Goal: Task Accomplishment & Management: Manage account settings

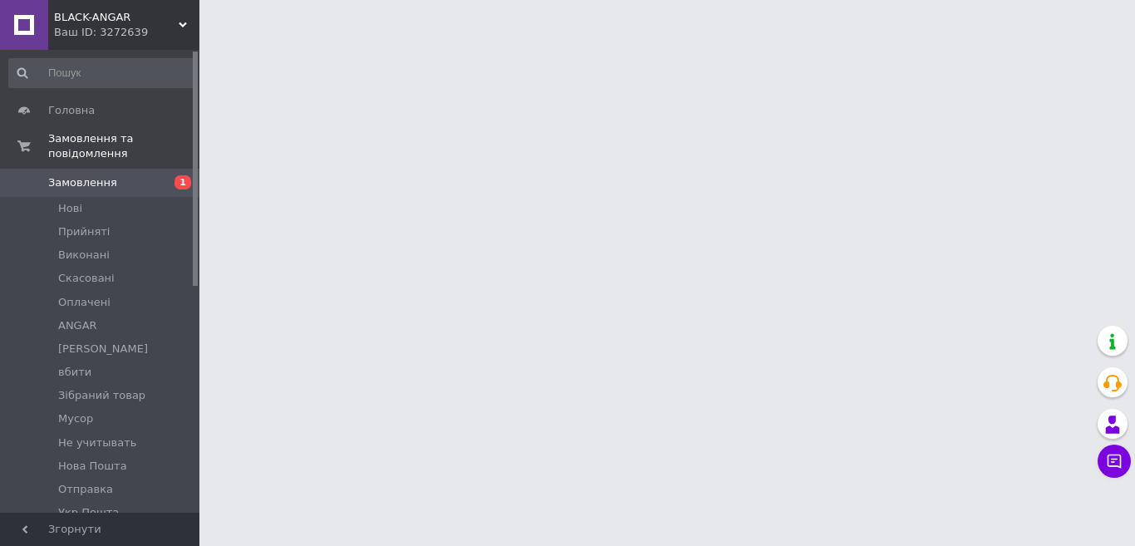
click at [360, 42] on html "BLACK-ANGAR Ваш ID: 3272639 Сайт BLACK-ANGAR Кабінет покупця Перевірити стан си…" at bounding box center [567, 21] width 1135 height 42
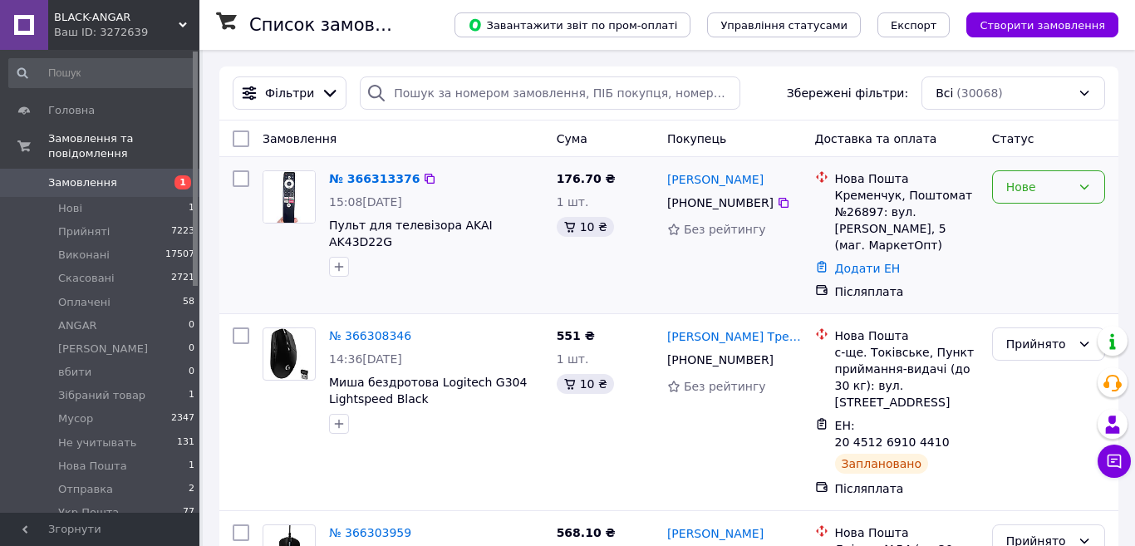
click at [1018, 193] on div "Нове" at bounding box center [1038, 187] width 65 height 18
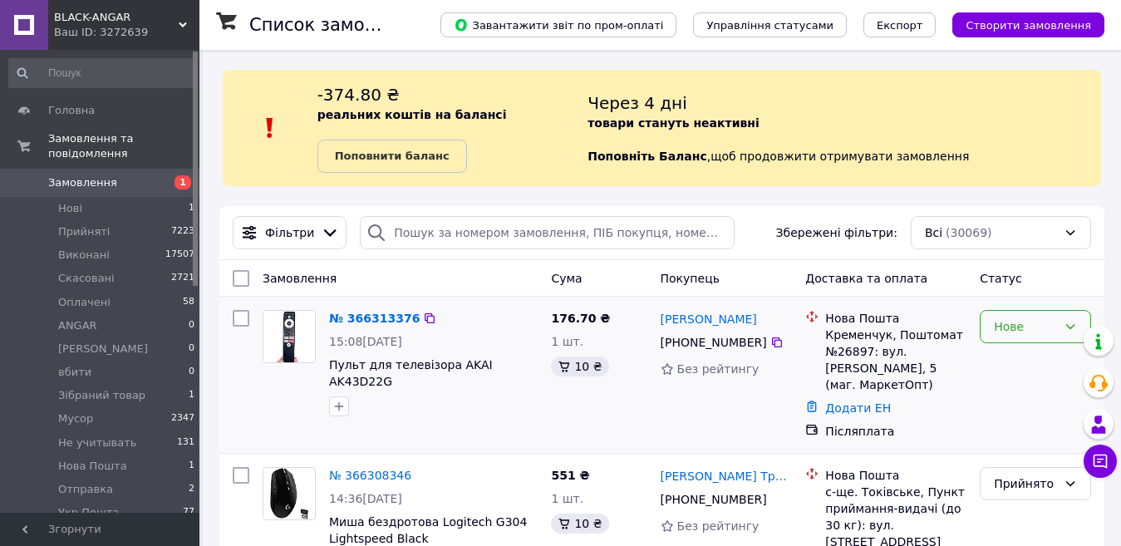
click at [1006, 341] on div "Нове" at bounding box center [1035, 326] width 111 height 33
click at [1006, 359] on li "Прийнято" at bounding box center [1036, 363] width 110 height 30
click at [303, 328] on img at bounding box center [289, 337] width 52 height 52
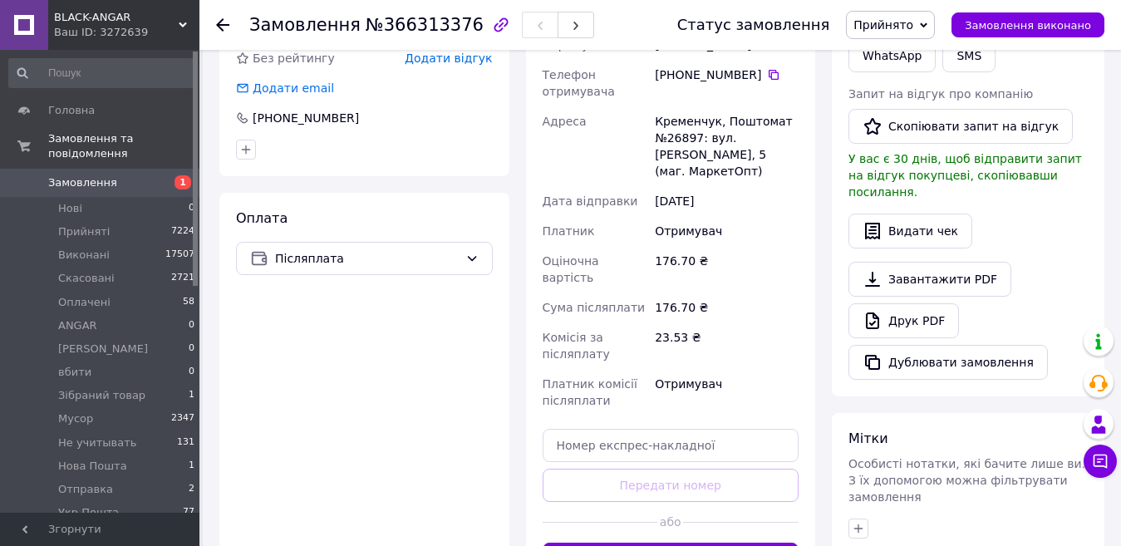
scroll to position [499, 0]
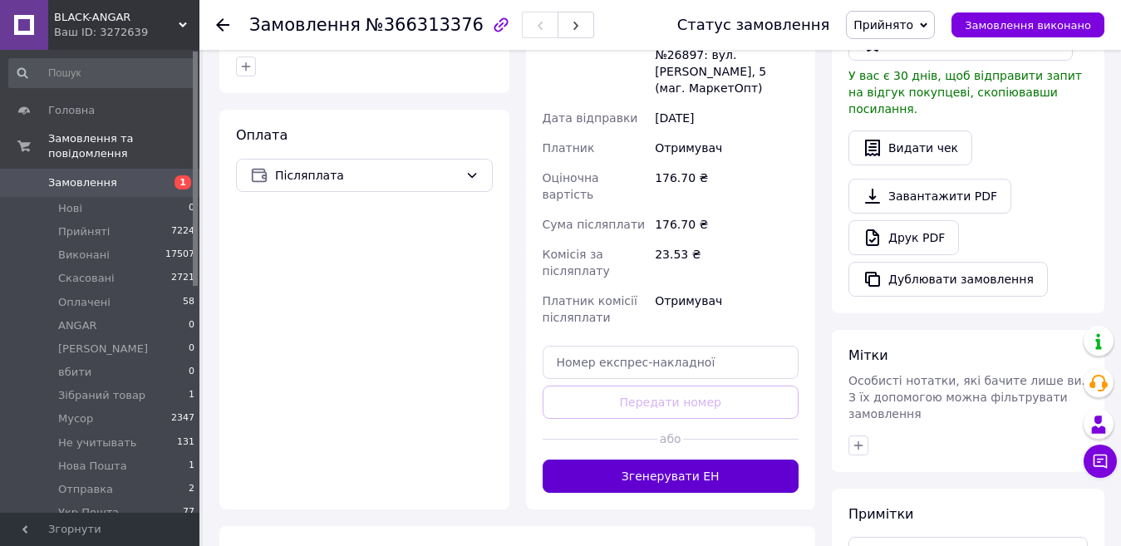
click at [646, 460] on button "Згенерувати ЕН" at bounding box center [671, 476] width 257 height 33
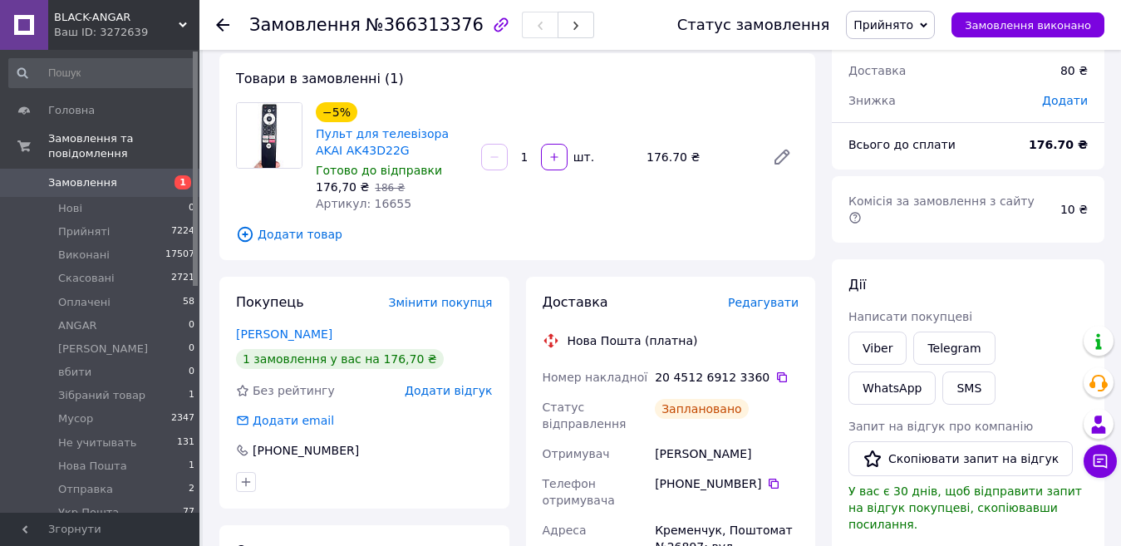
scroll to position [0, 0]
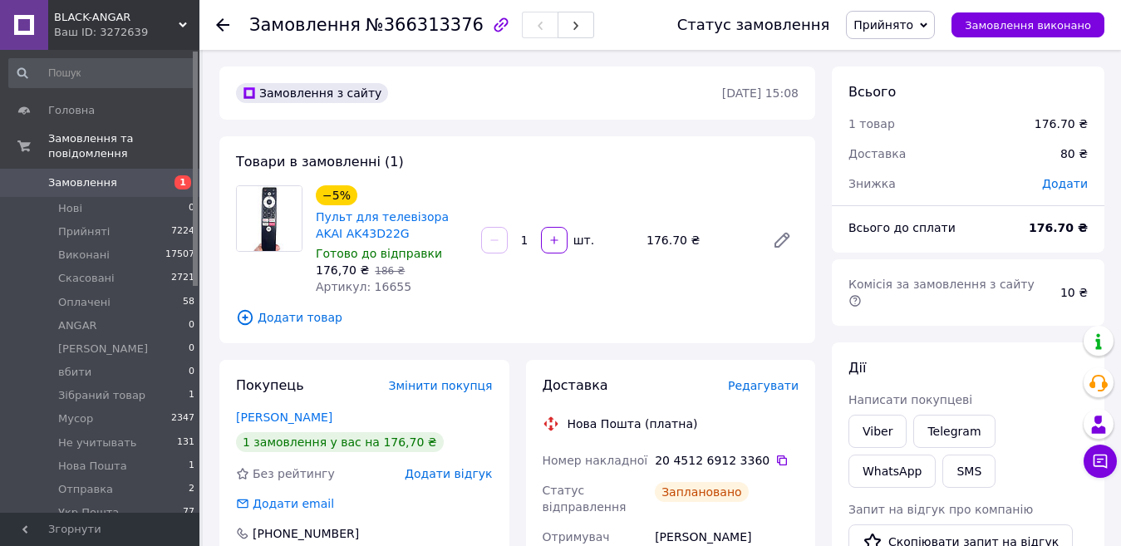
click at [224, 27] on icon at bounding box center [222, 24] width 13 height 13
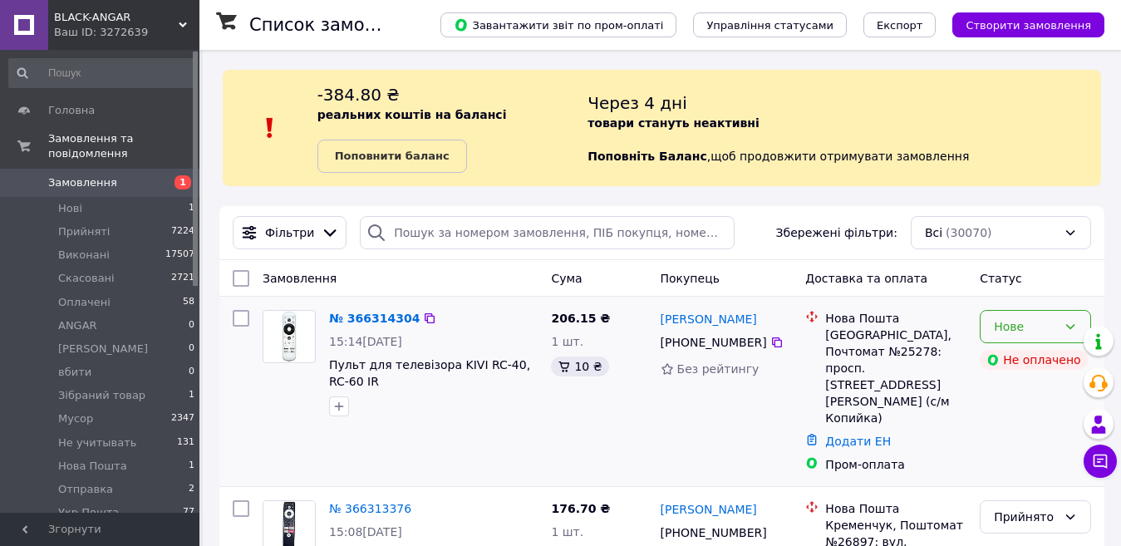
click at [1026, 322] on div "Нове" at bounding box center [1025, 326] width 63 height 18
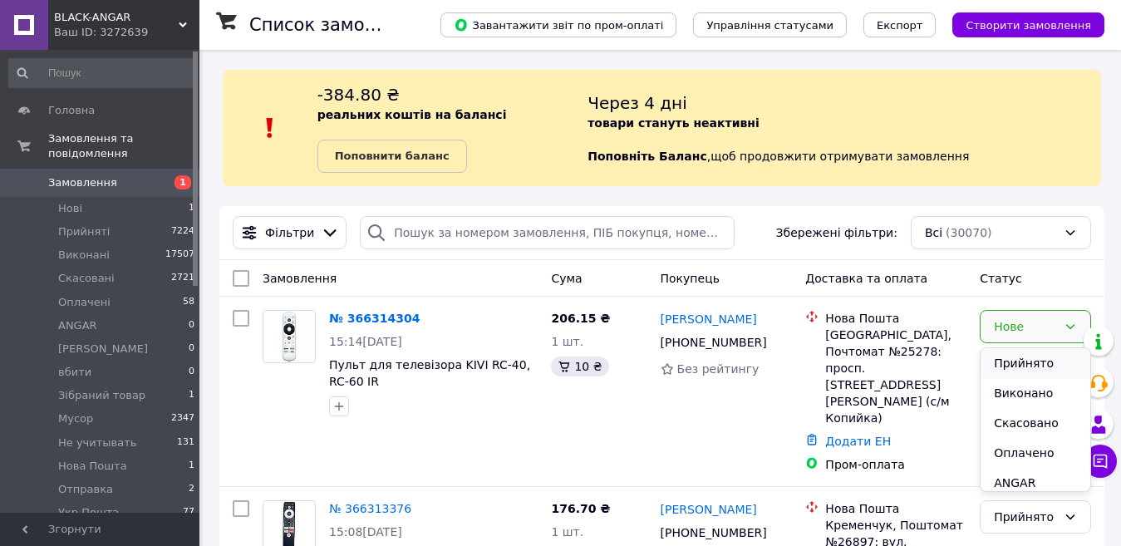
click at [1022, 362] on li "Прийнято" at bounding box center [1036, 363] width 110 height 30
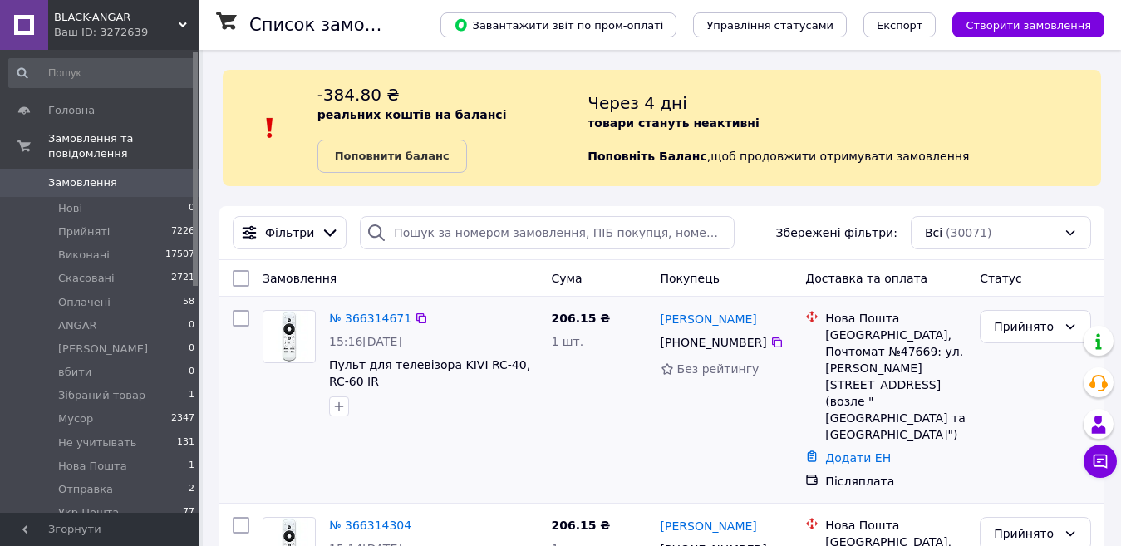
click at [284, 328] on img at bounding box center [289, 337] width 39 height 52
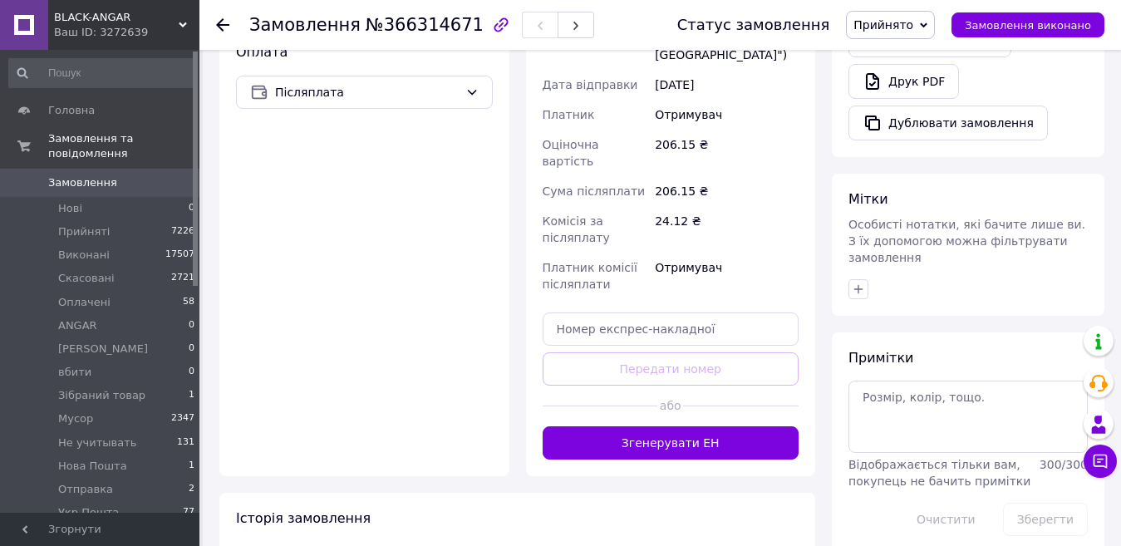
click at [647, 426] on button "Згенерувати ЕН" at bounding box center [671, 442] width 257 height 33
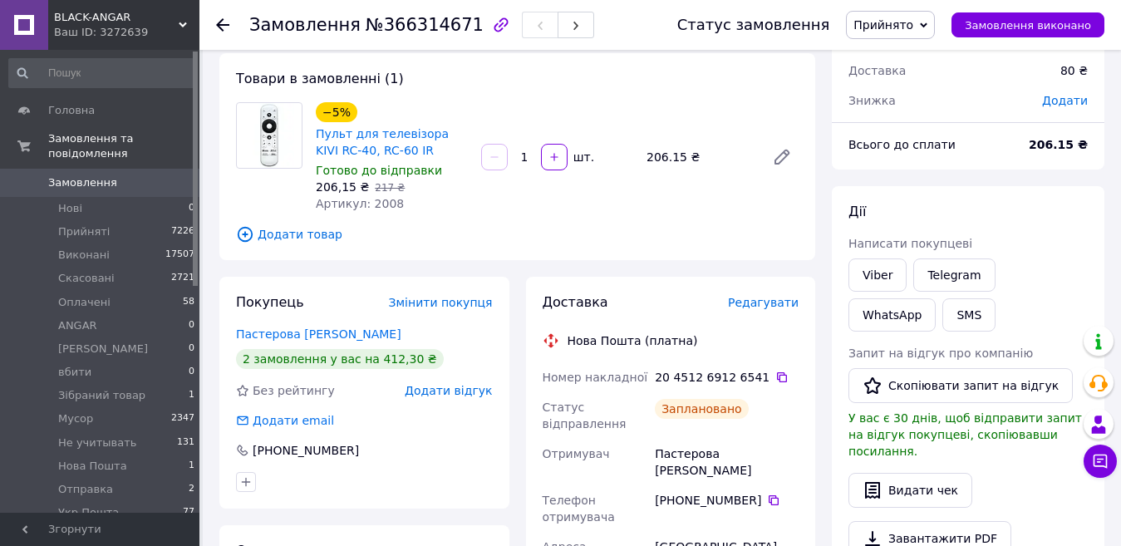
click at [223, 22] on icon at bounding box center [222, 24] width 13 height 13
